Goal: Task Accomplishment & Management: Use online tool/utility

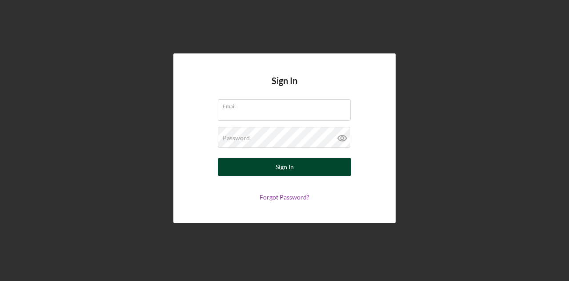
type input "[PERSON_NAME][EMAIL_ADDRESS][DOMAIN_NAME]"
click at [283, 163] on div "Sign In" at bounding box center [285, 167] width 18 height 18
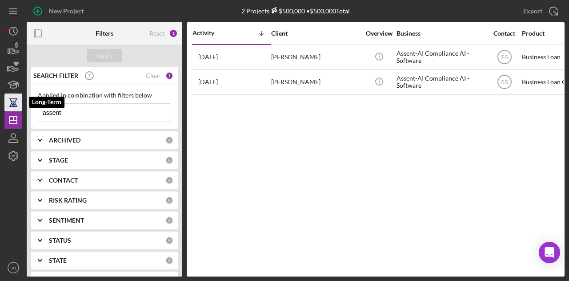
drag, startPoint x: 87, startPoint y: 112, endPoint x: 16, endPoint y: 111, distance: 71.2
click at [16, 111] on div "New Project 2 Projects $500,000 • $500,000 Total assent Export Icon/Export Filt…" at bounding box center [284, 138] width 560 height 276
click at [150, 73] on div "Clear" at bounding box center [153, 75] width 15 height 7
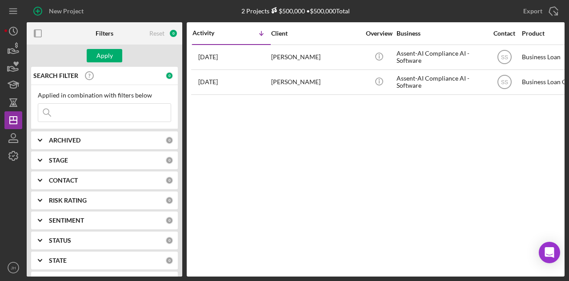
click at [80, 111] on input at bounding box center [104, 113] width 133 height 18
click at [12, 154] on icon "button" at bounding box center [13, 156] width 22 height 22
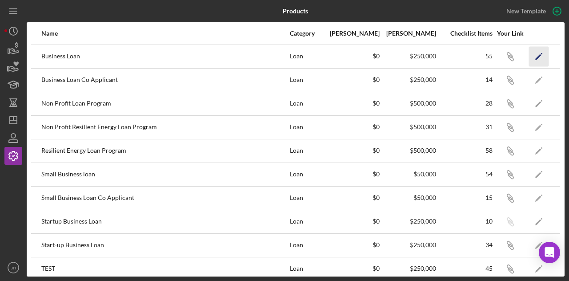
click at [535, 56] on polygon "button" at bounding box center [538, 57] width 6 height 6
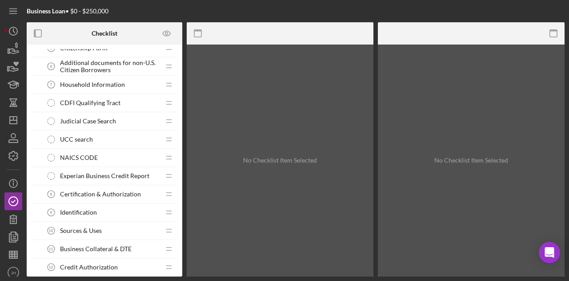
scroll to position [133, 0]
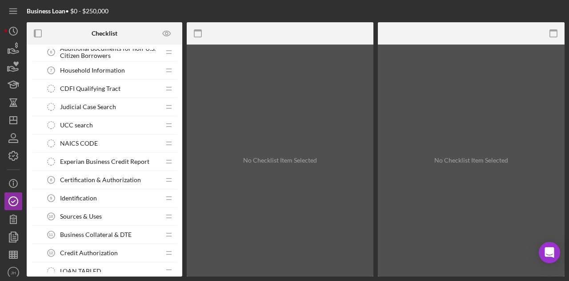
click at [83, 106] on span "Judicial Case Search" at bounding box center [88, 106] width 56 height 7
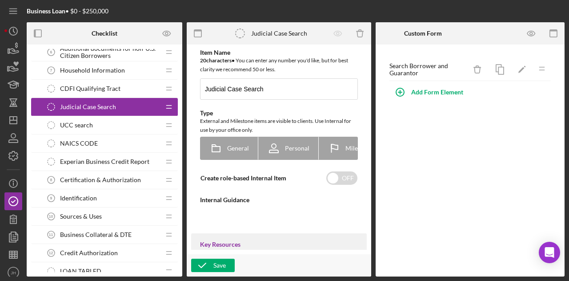
type textarea "<div><a href="[URL][DOMAIN_NAME]">[URL][DOMAIN_NAME]</a></div> <div>&nbsp;</div…"
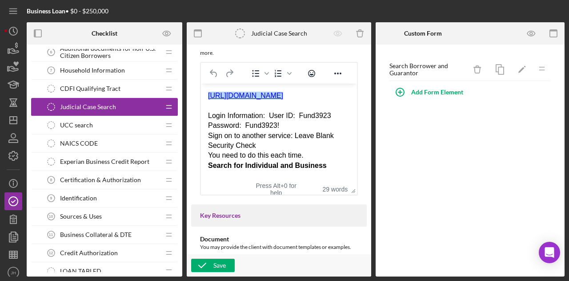
scroll to position [178, 0]
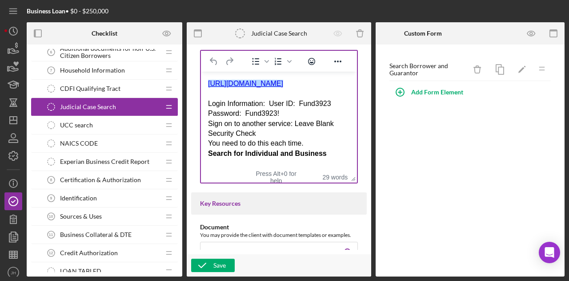
click at [281, 86] on link "﻿[URL][DOMAIN_NAME]" at bounding box center [245, 84] width 75 height 8
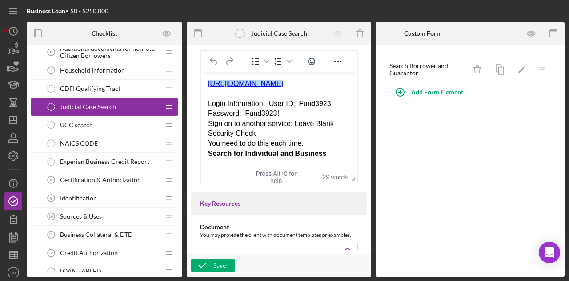
click at [281, 85] on link "[URL][DOMAIN_NAME]" at bounding box center [245, 84] width 75 height 8
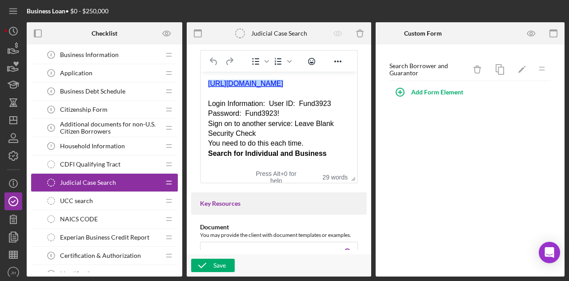
scroll to position [89, 0]
